Goal: Information Seeking & Learning: Learn about a topic

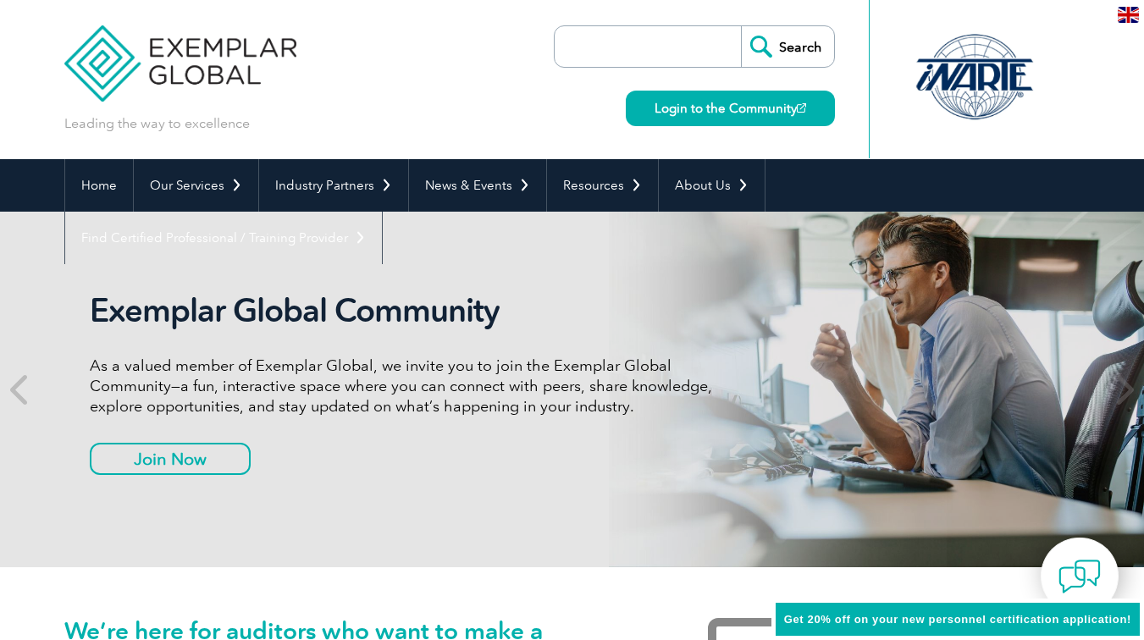
scroll to position [18, 0]
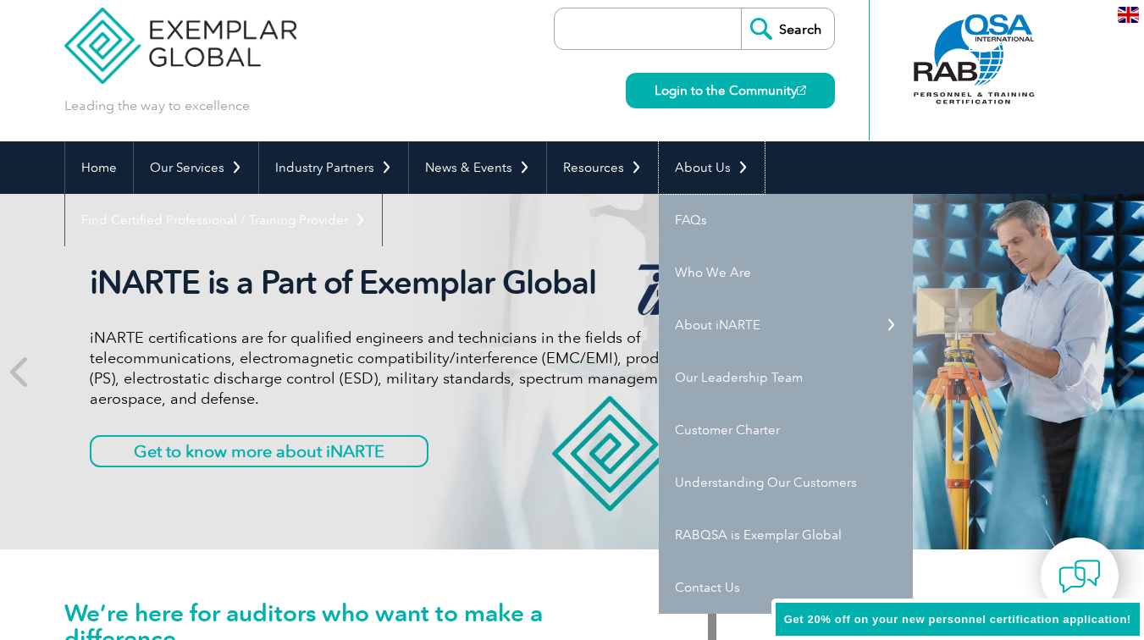
click at [715, 167] on link "About Us" at bounding box center [712, 167] width 106 height 52
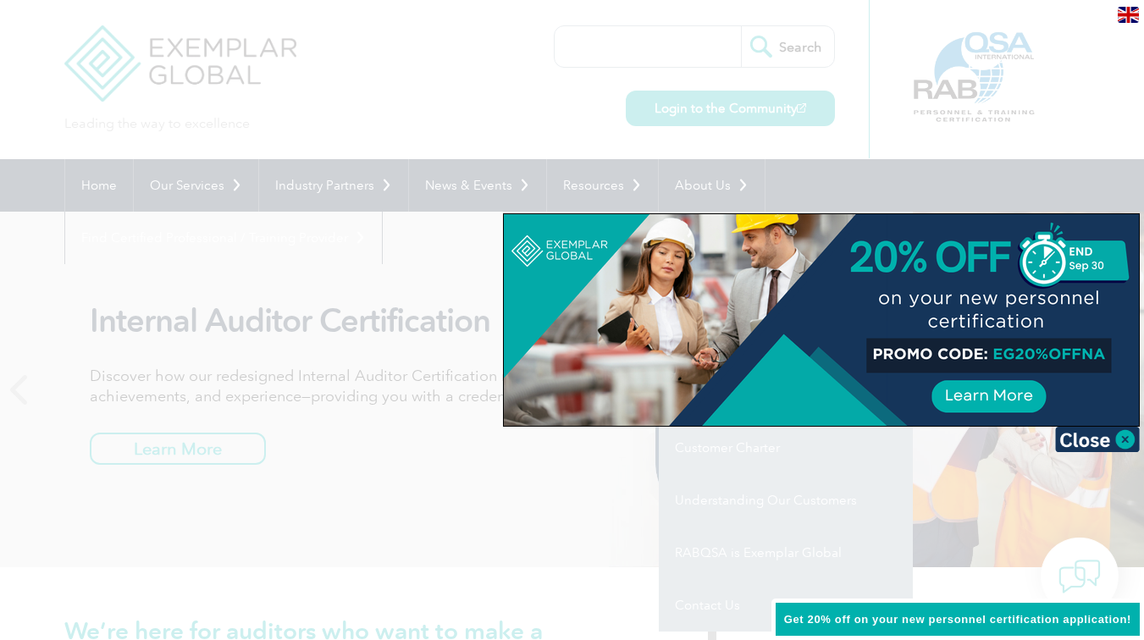
click at [710, 609] on div at bounding box center [572, 320] width 1144 height 640
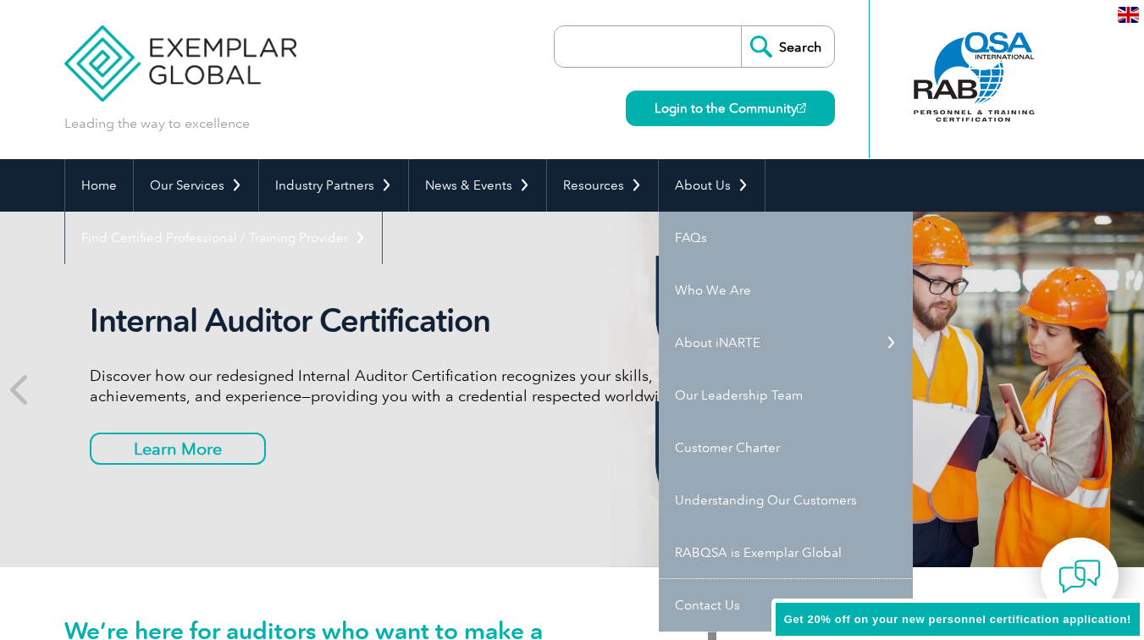
click at [710, 609] on link "Contact Us" at bounding box center [786, 605] width 254 height 52
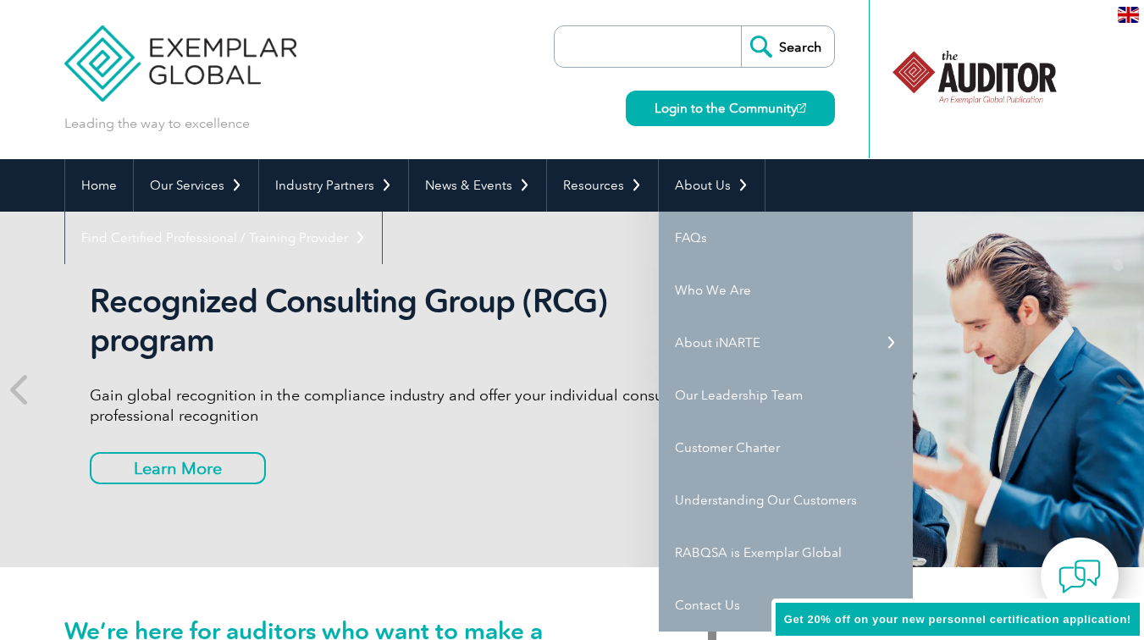
click at [744, 384] on link "Our Leadership Team" at bounding box center [786, 395] width 254 height 52
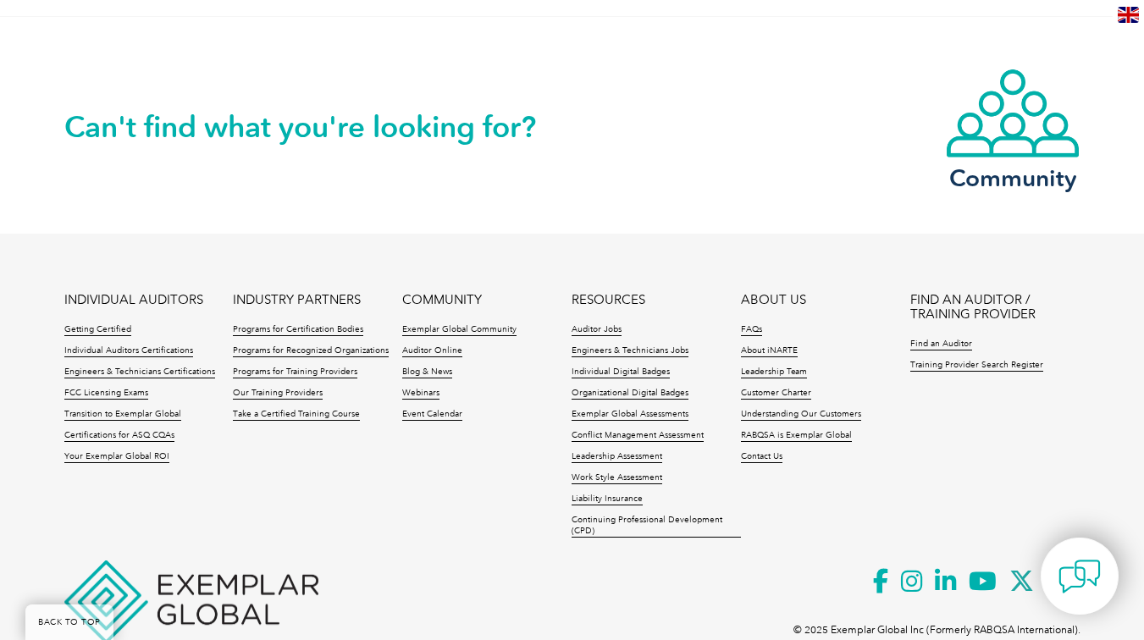
scroll to position [1551, 0]
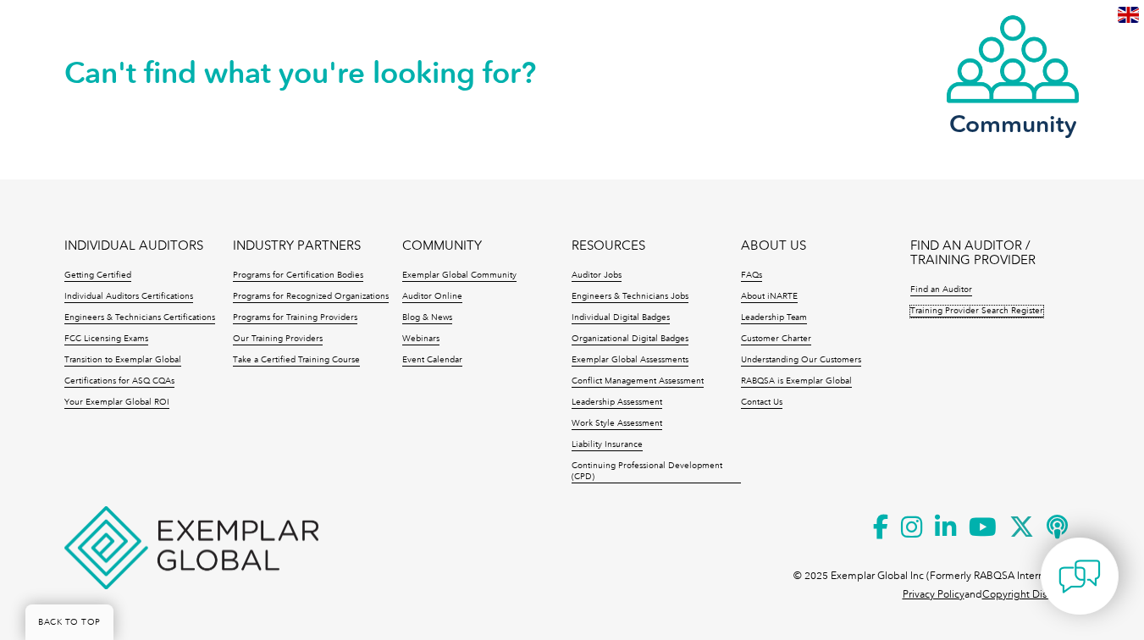
click at [1006, 309] on link "Training Provider Search Register" at bounding box center [976, 312] width 133 height 12
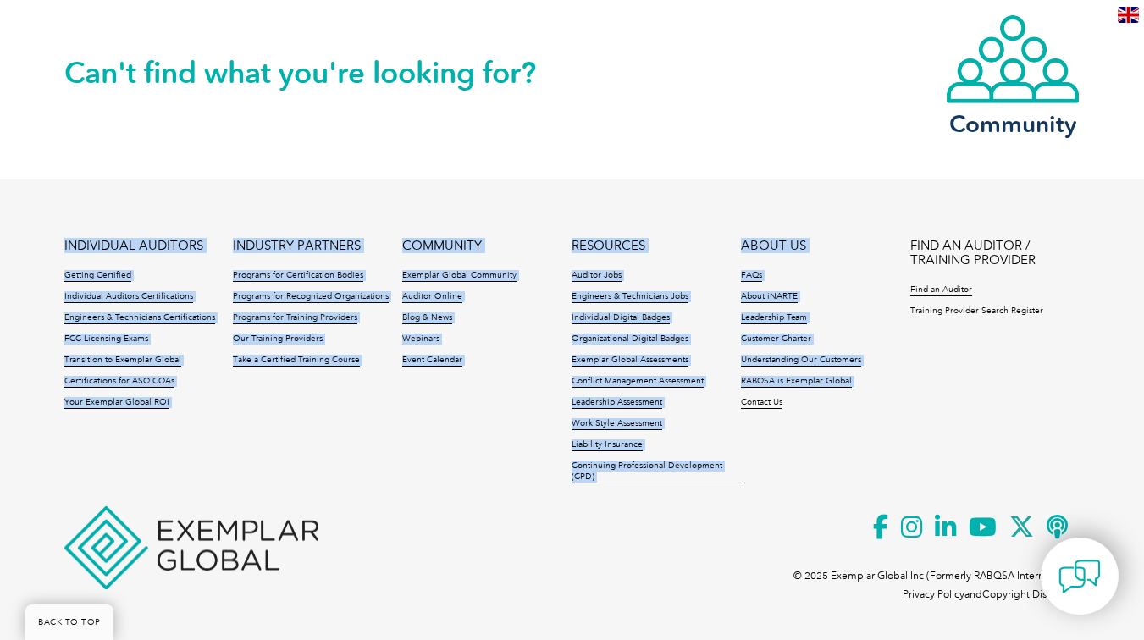
drag, startPoint x: 785, startPoint y: 450, endPoint x: 813, endPoint y: 416, distance: 43.9
click at [813, 416] on ul "INDIVIDUAL AUDITORS Getting Certified Individual Auditors Certifications Engine…" at bounding box center [572, 366] width 1016 height 254
click at [942, 286] on link "Find an Auditor" at bounding box center [941, 290] width 62 height 12
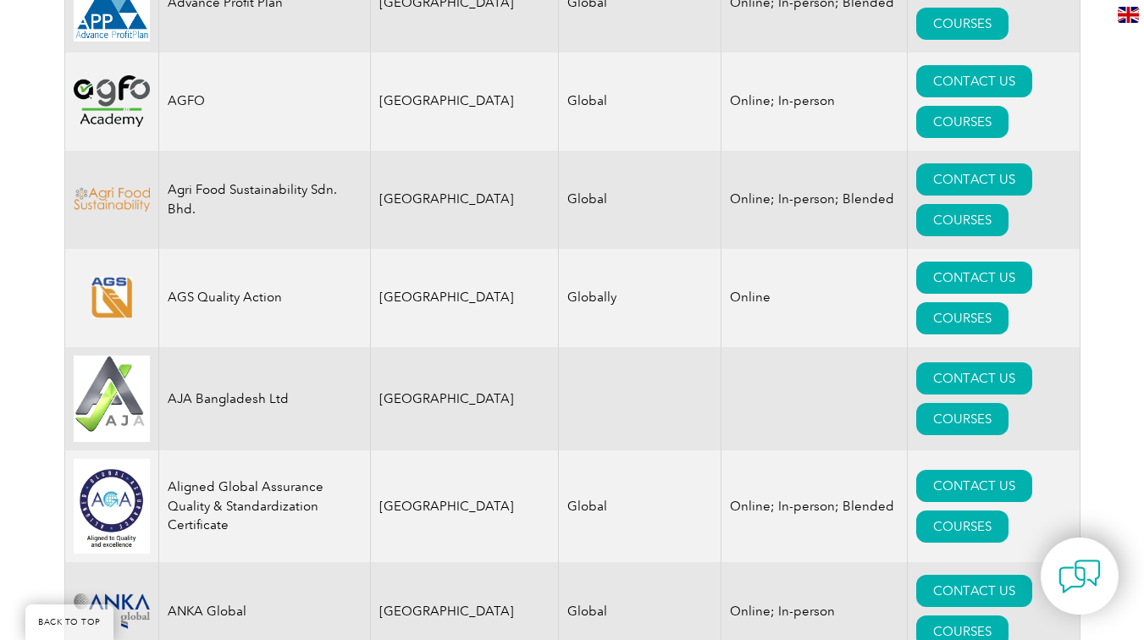
scroll to position [1519, 0]
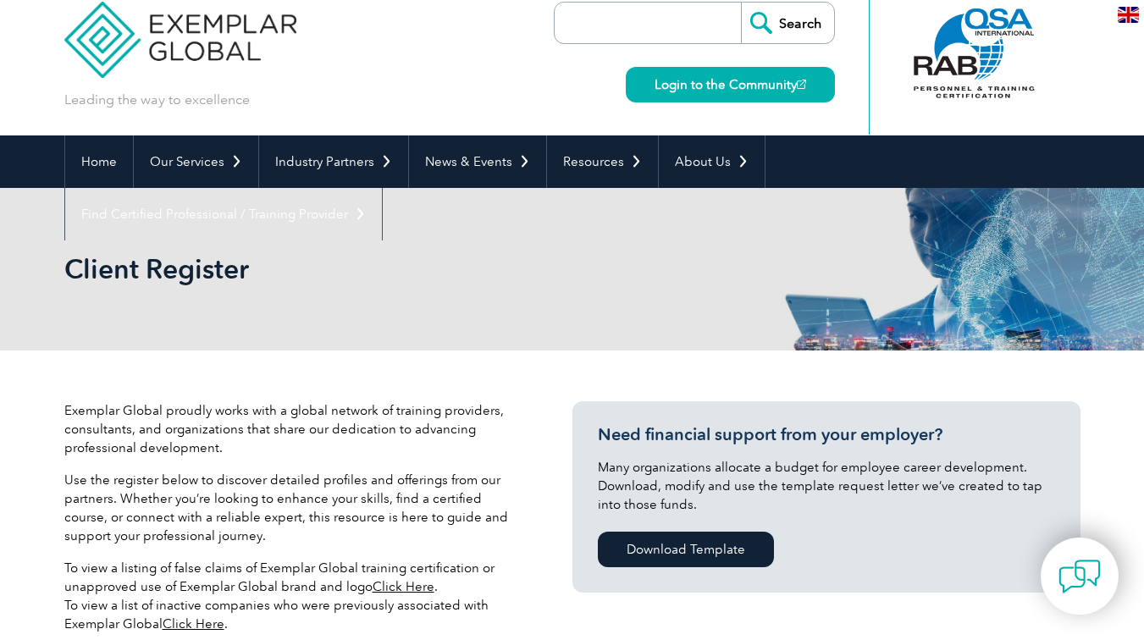
scroll to position [0, 0]
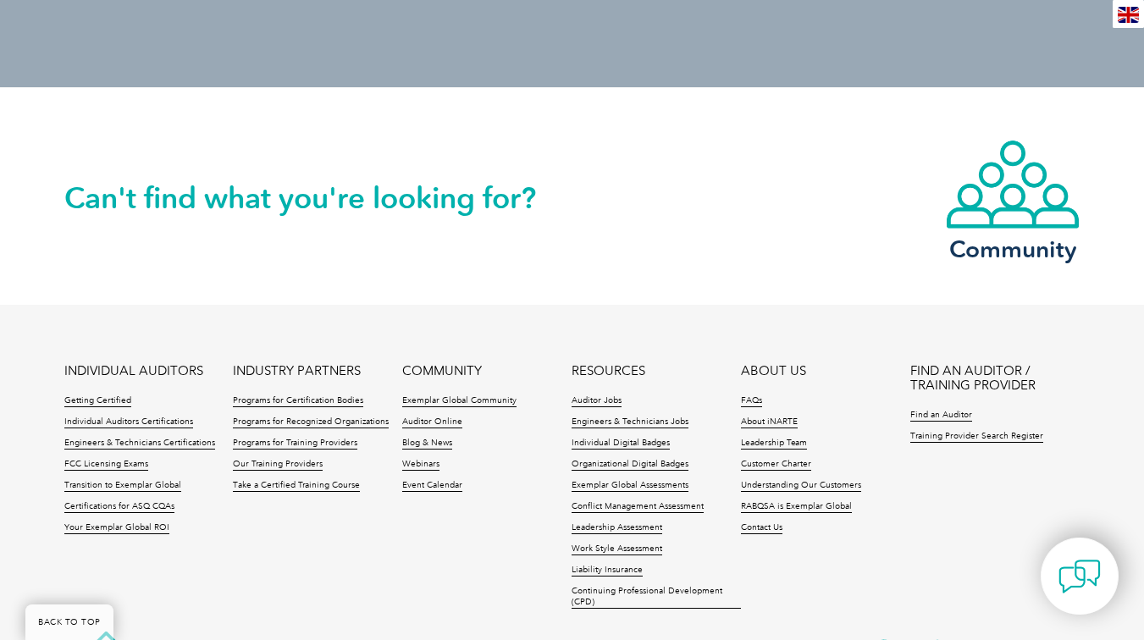
scroll to position [756, 0]
click at [162, 422] on link "Individual Auditors Certifications" at bounding box center [128, 422] width 129 height 12
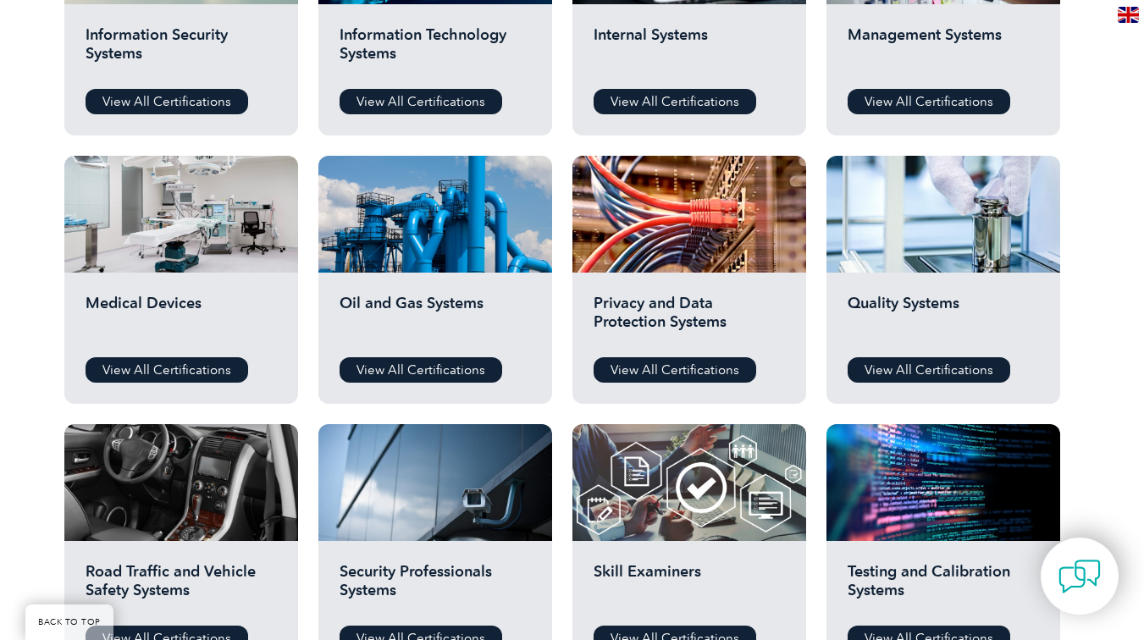
scroll to position [1022, 0]
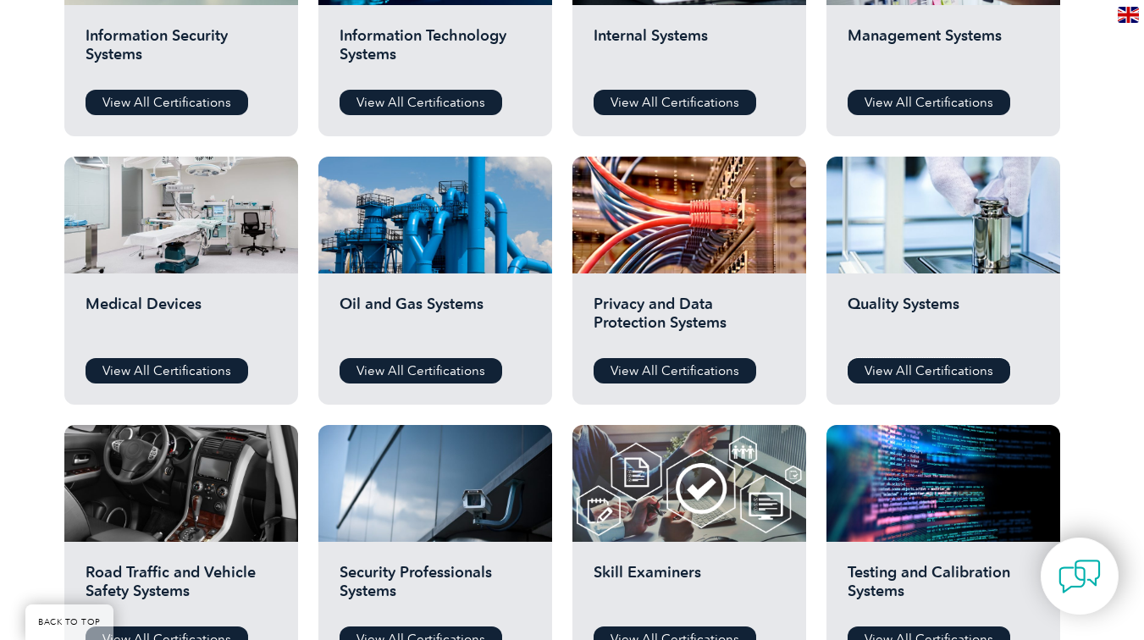
click at [936, 370] on link "View All Certifications" at bounding box center [928, 370] width 163 height 25
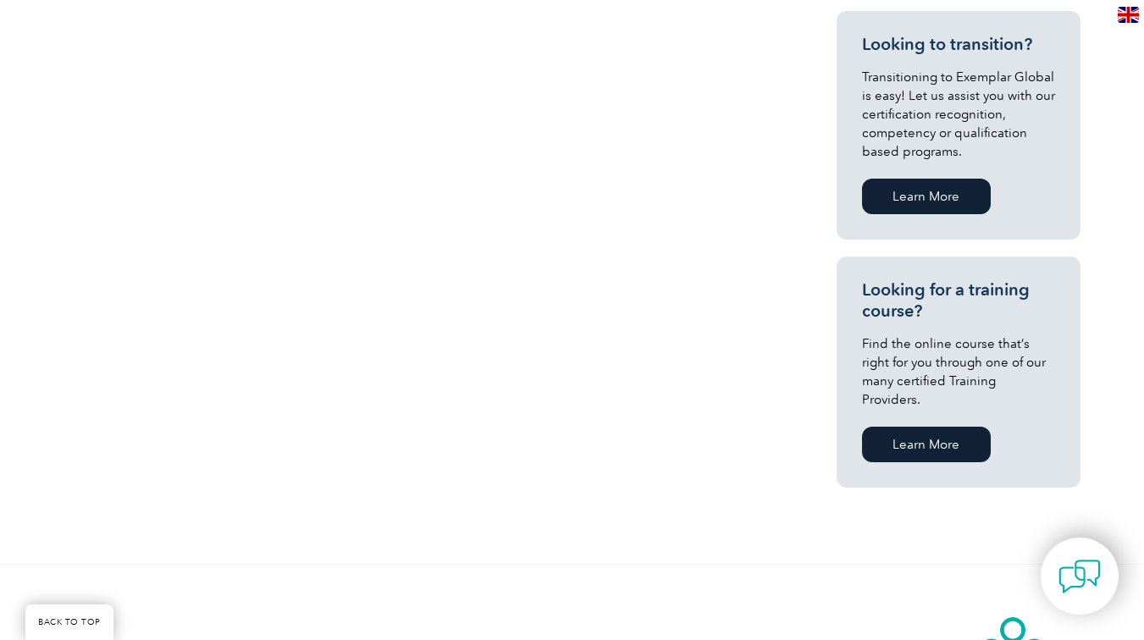
scroll to position [914, 0]
click at [937, 190] on link "Learn More" at bounding box center [926, 196] width 129 height 36
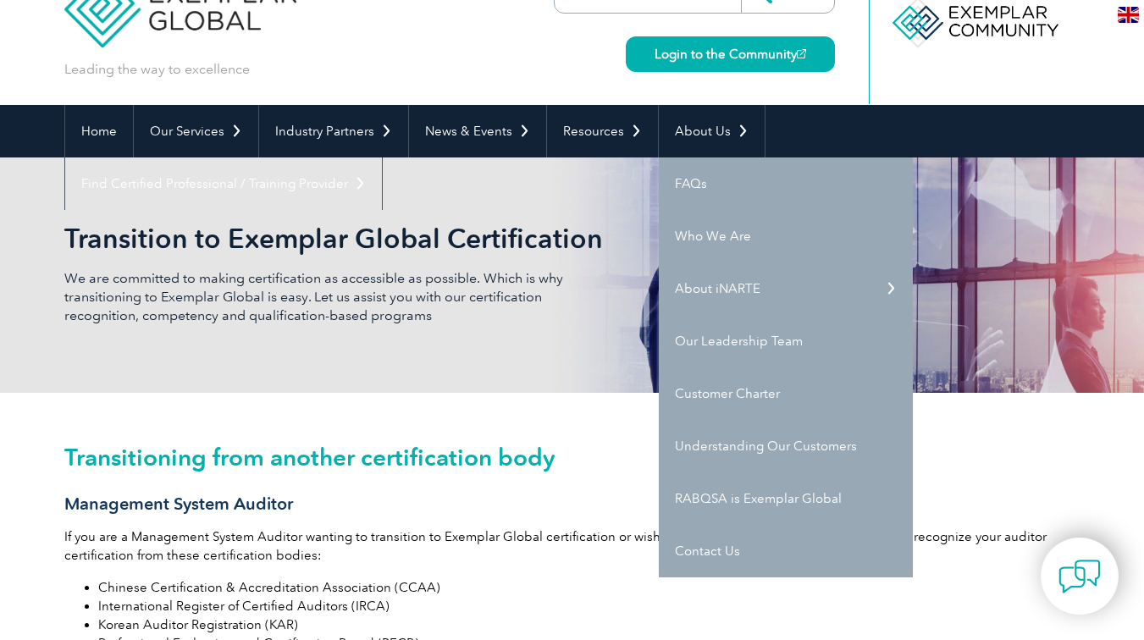
scroll to position [56, 0]
